Goal: Information Seeking & Learning: Learn about a topic

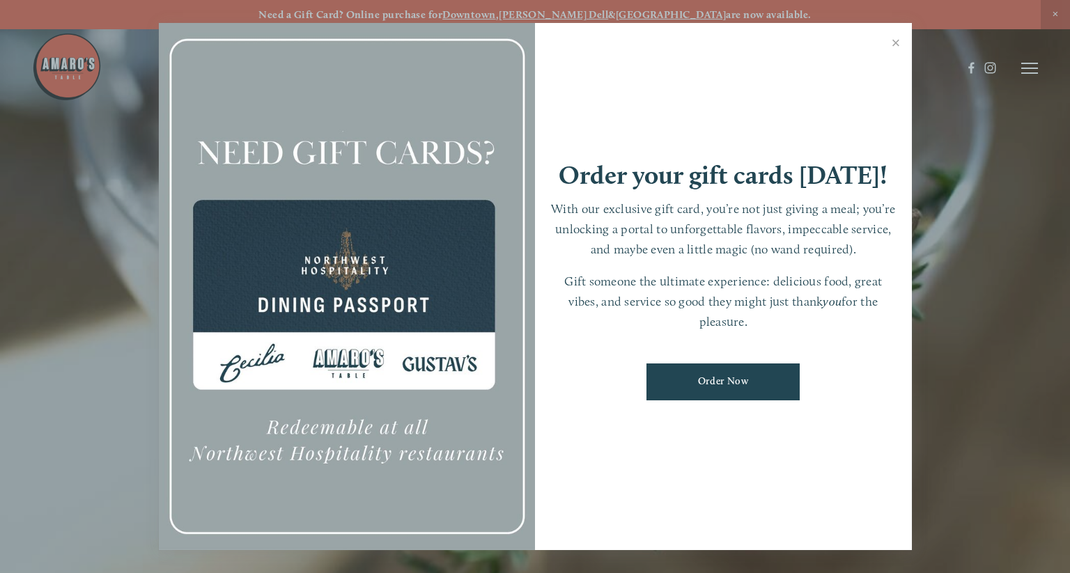
click at [896, 44] on link "Close" at bounding box center [895, 44] width 27 height 39
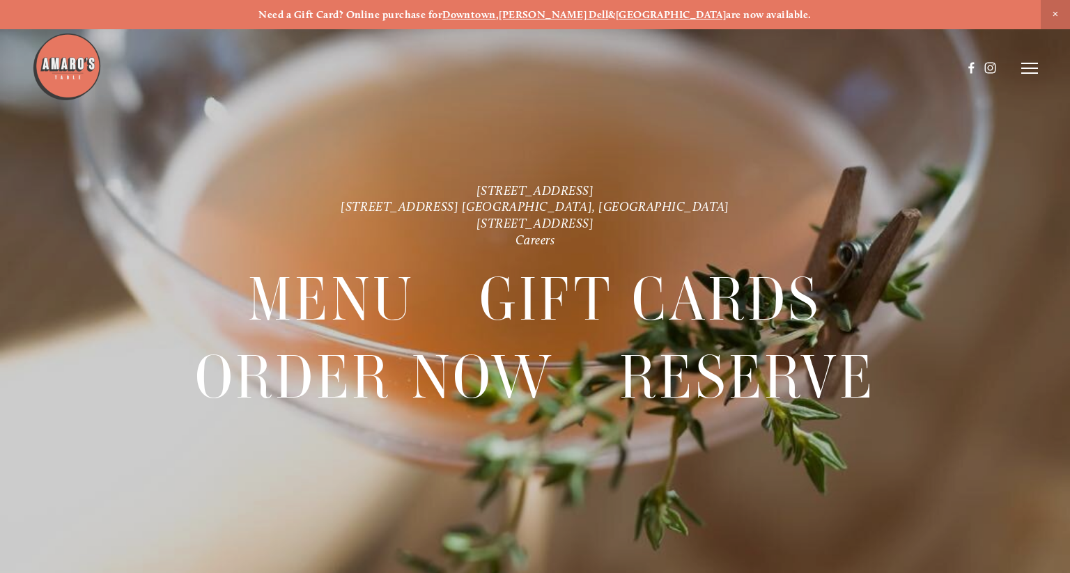
click at [1053, 13] on span "Close Announcement" at bounding box center [1054, 14] width 29 height 29
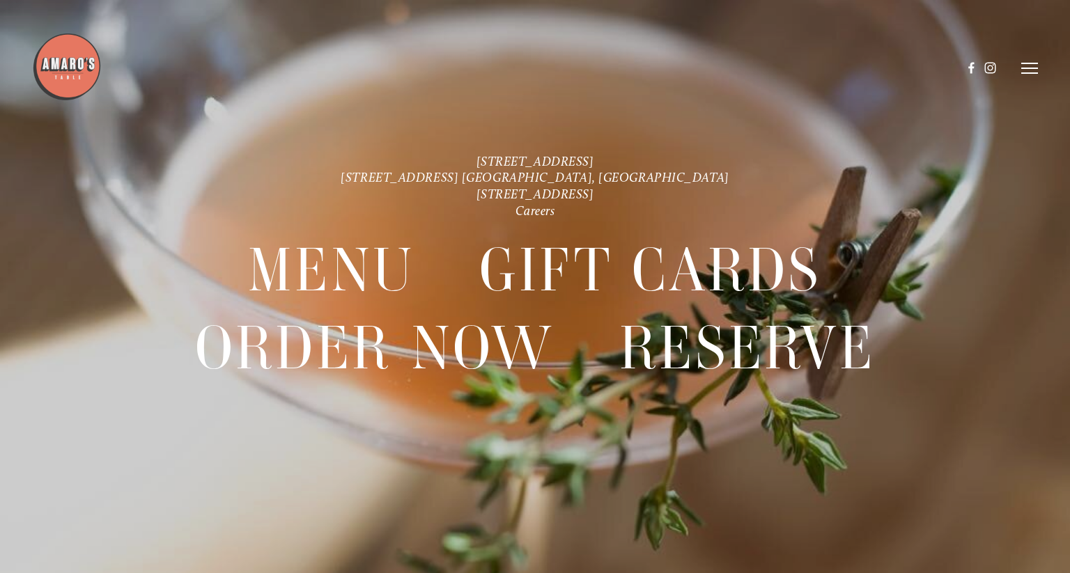
click at [1029, 71] on icon at bounding box center [1029, 68] width 17 height 13
click at [781, 70] on span "Menu" at bounding box center [778, 68] width 26 height 12
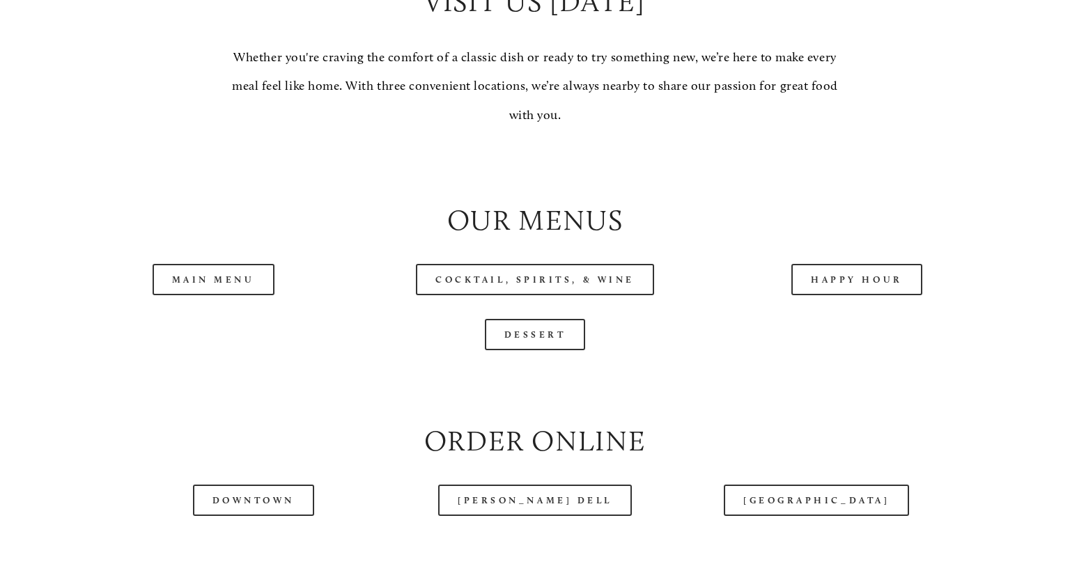
scroll to position [1326, 0]
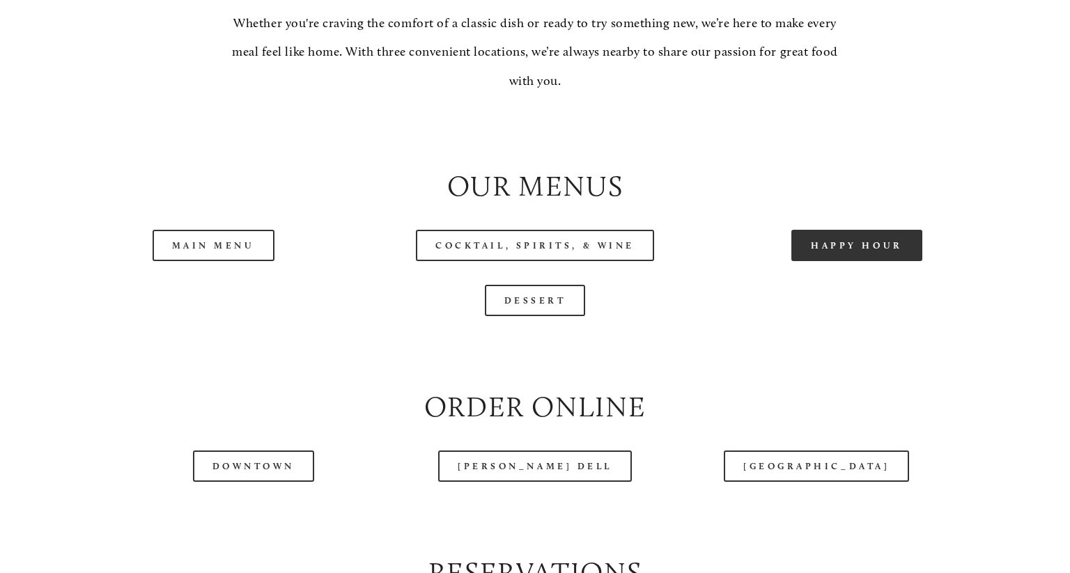
click at [877, 247] on link "Happy Hour" at bounding box center [856, 245] width 131 height 31
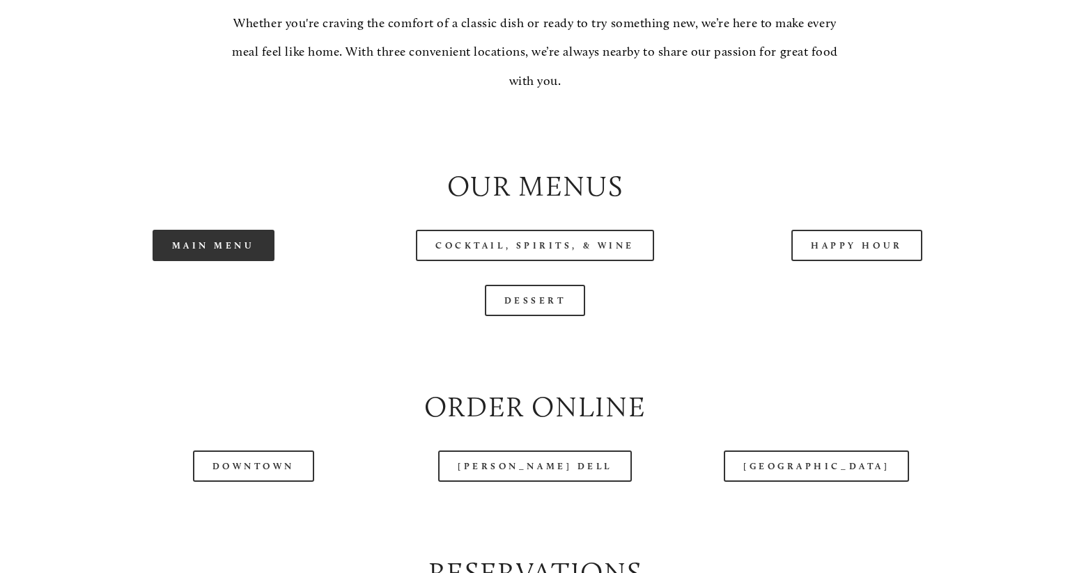
click at [221, 245] on link "Main Menu" at bounding box center [214, 245] width 122 height 31
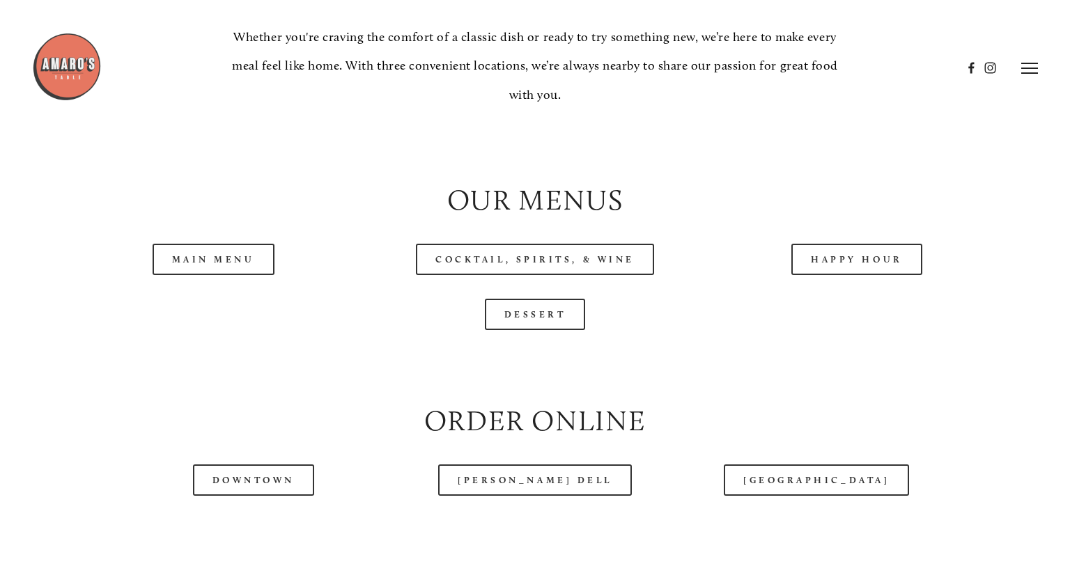
scroll to position [1279, 0]
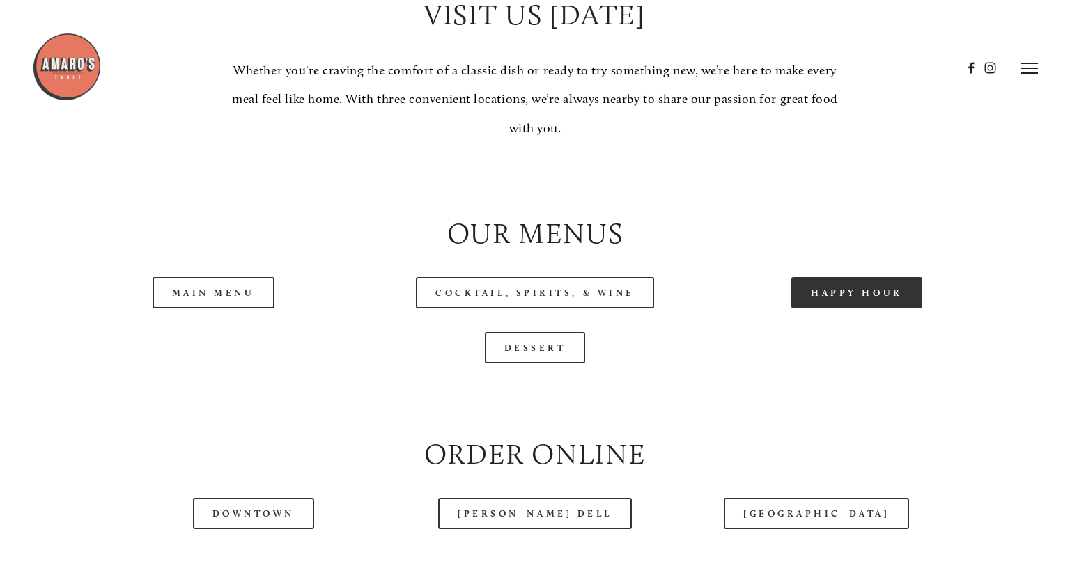
click at [884, 291] on link "Happy Hour" at bounding box center [856, 292] width 131 height 31
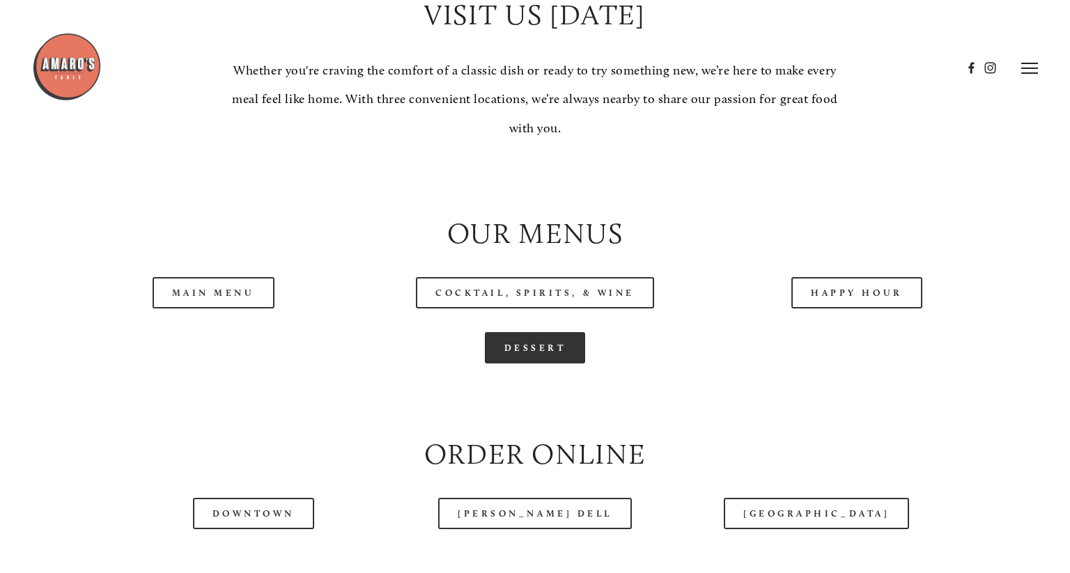
click at [538, 345] on link "Dessert" at bounding box center [535, 347] width 101 height 31
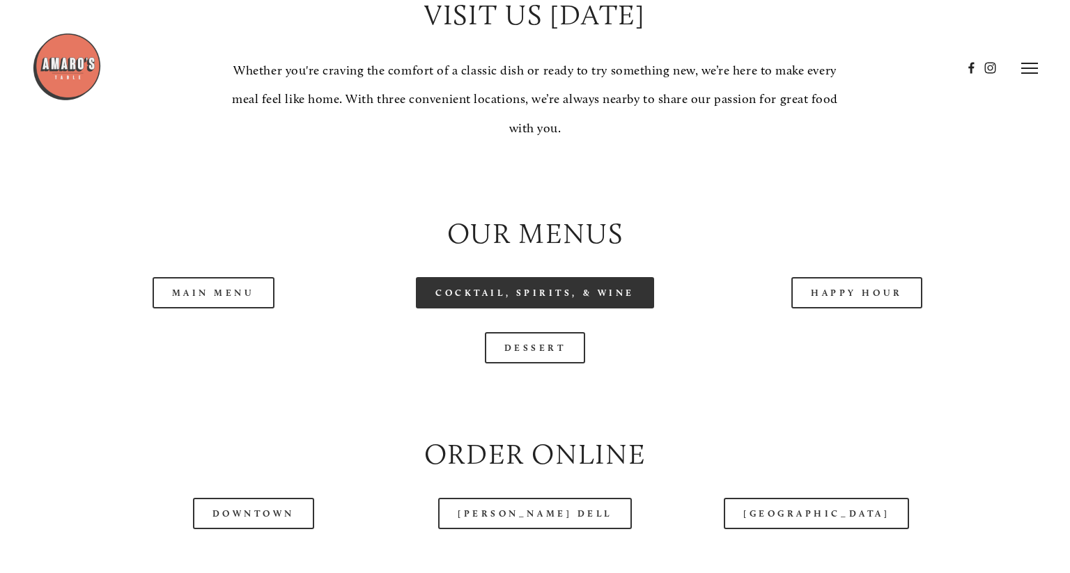
click at [504, 293] on link "Cocktail, Spirits, & Wine" at bounding box center [535, 292] width 238 height 31
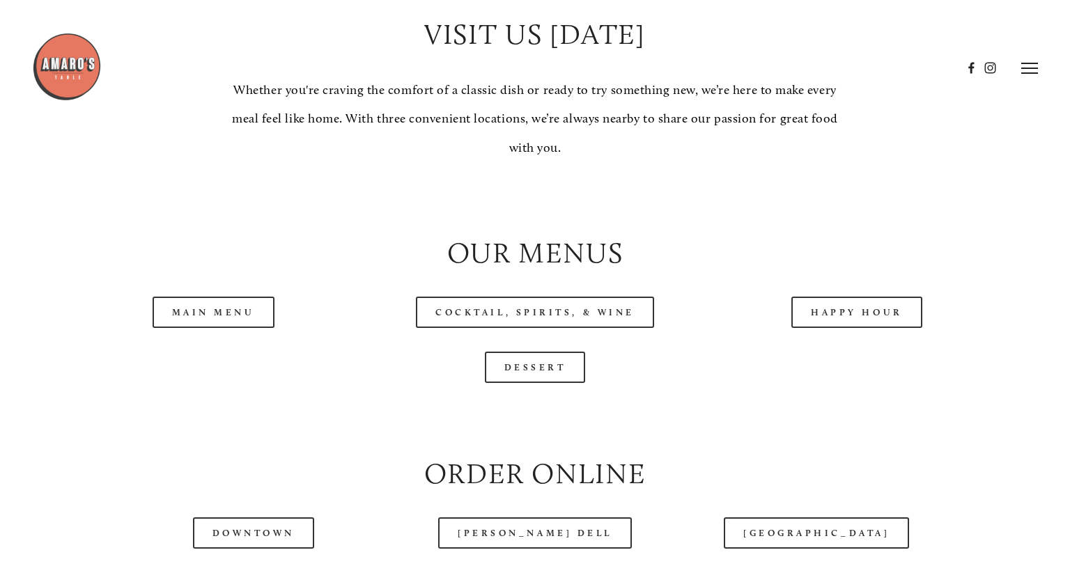
scroll to position [1201, 0]
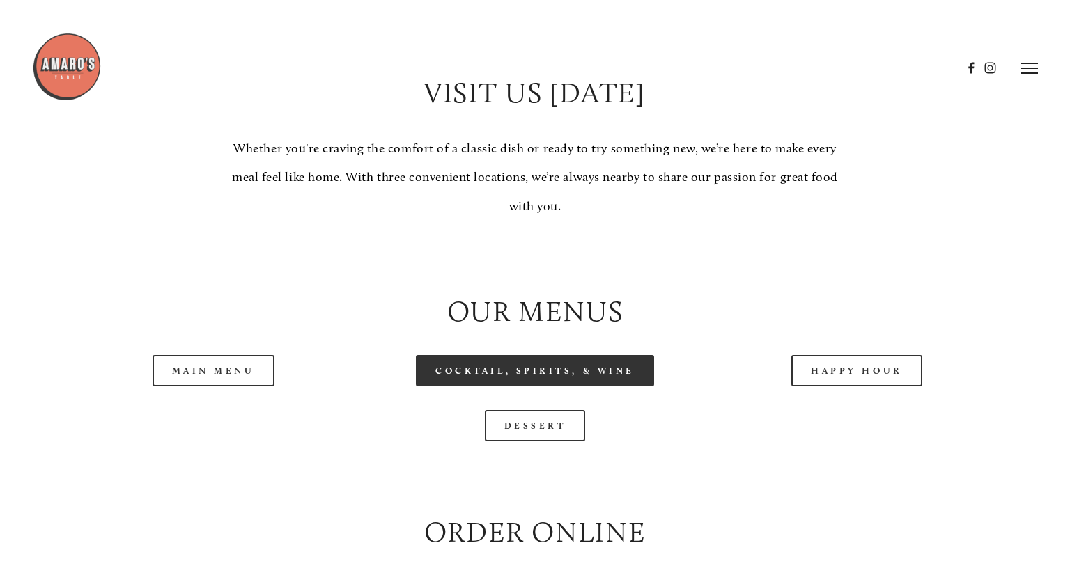
click at [531, 373] on link "Cocktail, Spirits, & Wine" at bounding box center [535, 370] width 238 height 31
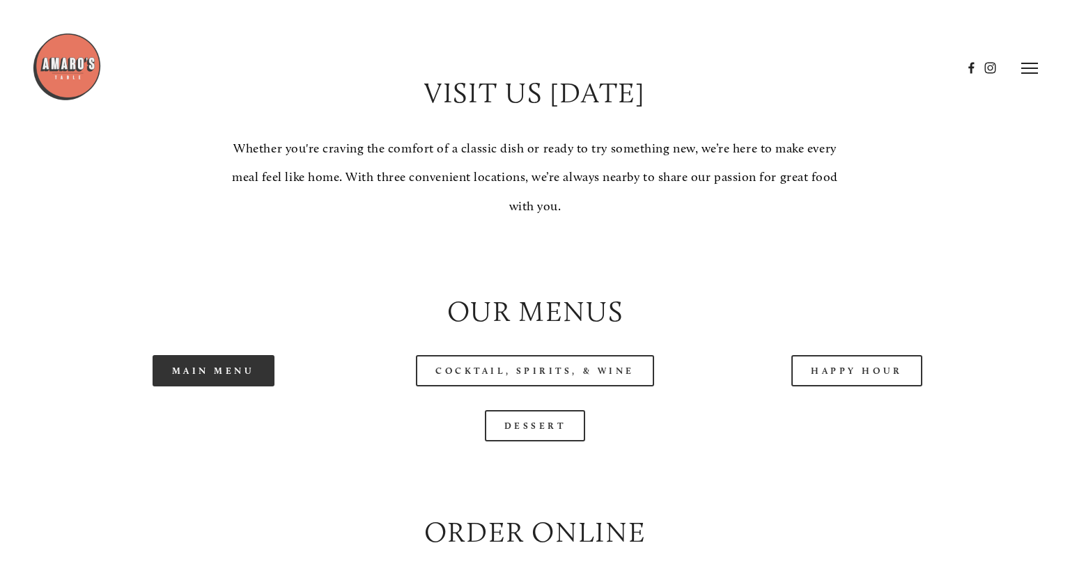
click at [231, 368] on link "Main Menu" at bounding box center [214, 370] width 122 height 31
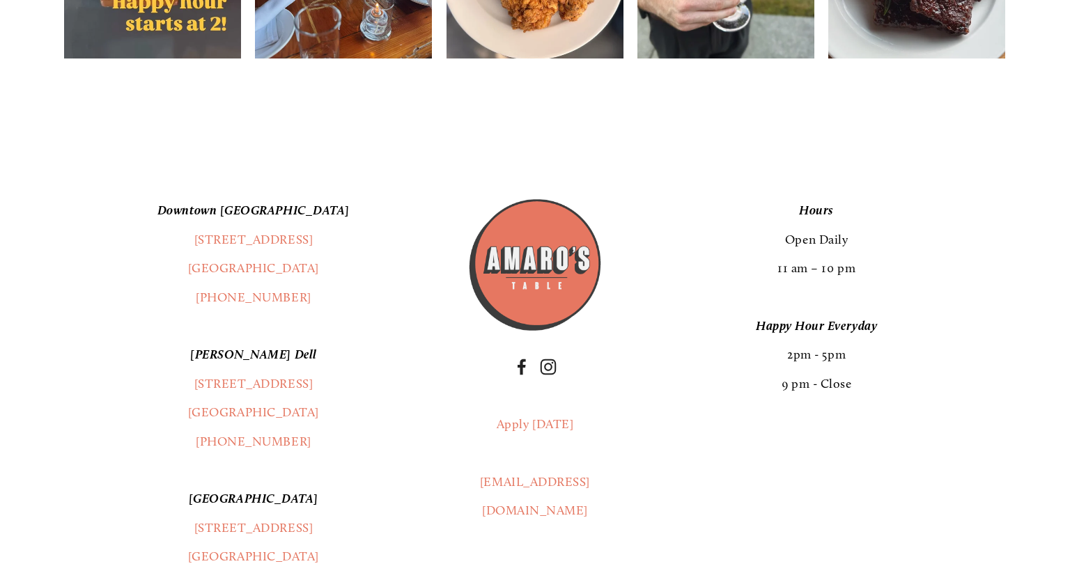
scroll to position [2448, 0]
